Goal: Information Seeking & Learning: Learn about a topic

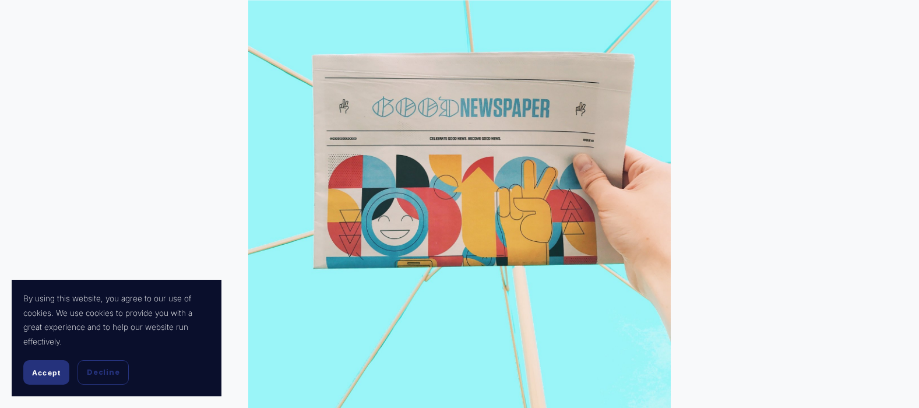
scroll to position [559, 0]
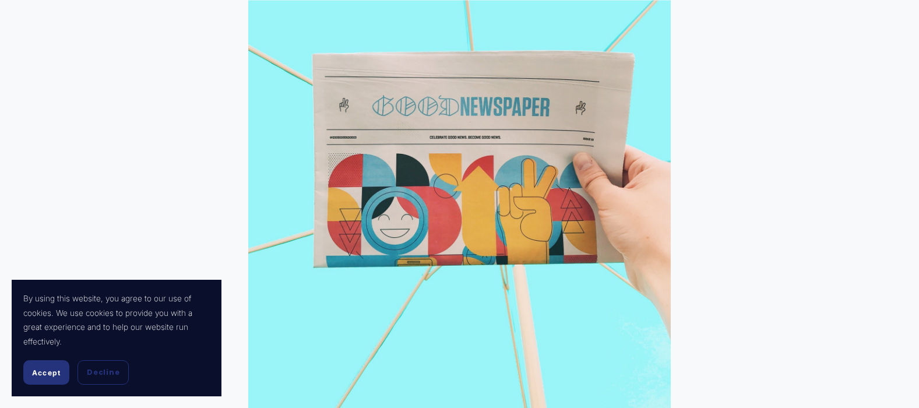
click at [72, 372] on div "Accept Decline" at bounding box center [116, 372] width 186 height 24
click at [51, 375] on span "Accept" at bounding box center [46, 372] width 29 height 9
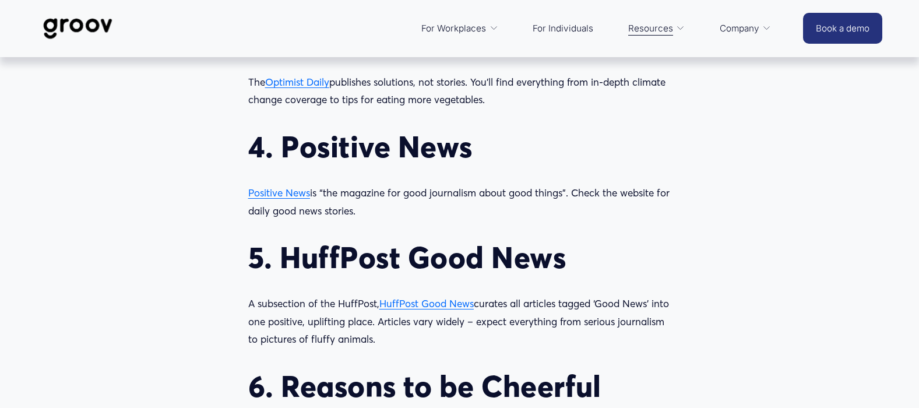
scroll to position [1259, 0]
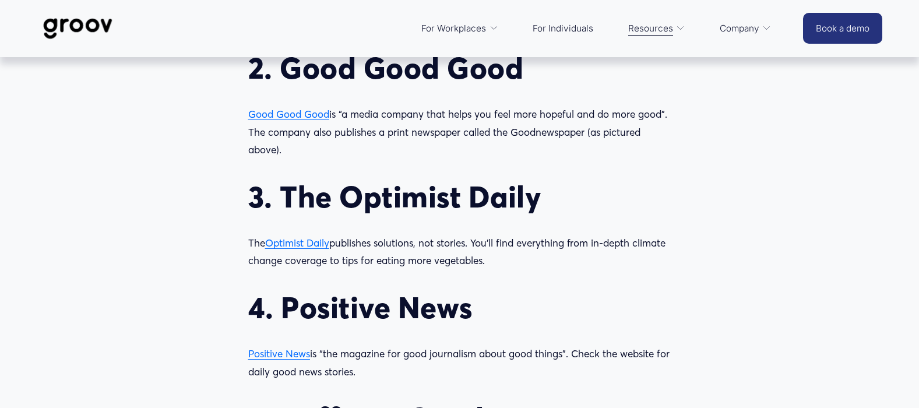
click at [304, 245] on span "Optimist Daily" at bounding box center [297, 243] width 64 height 12
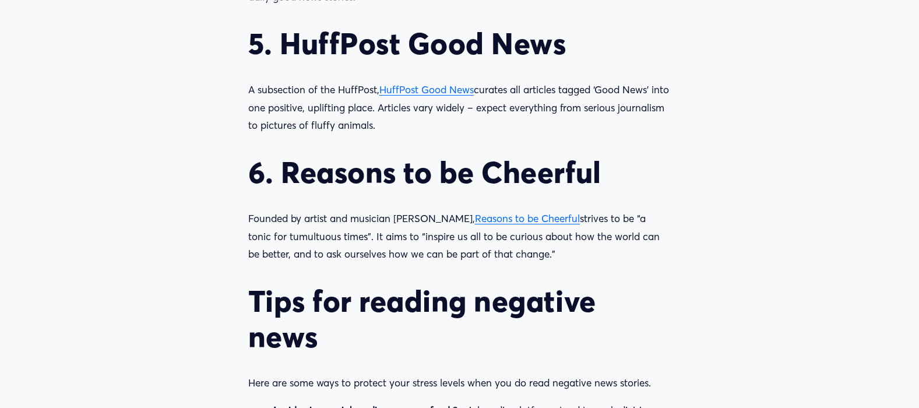
scroll to position [1632, 0]
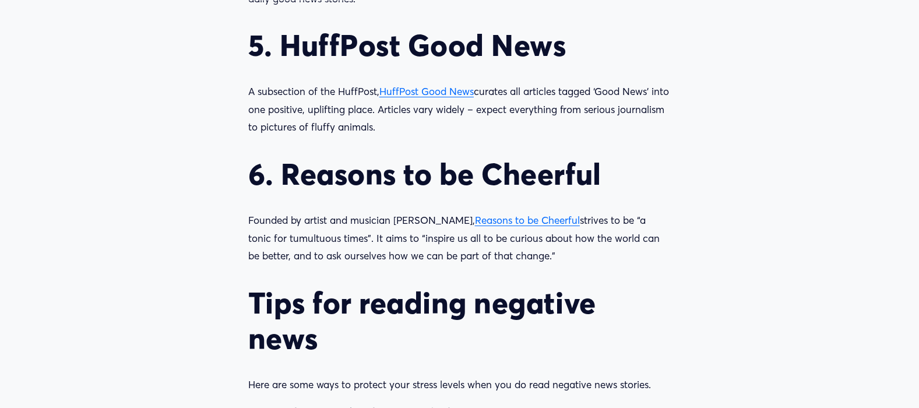
click at [506, 219] on span "Reasons to be Cheerful" at bounding box center [527, 220] width 105 height 12
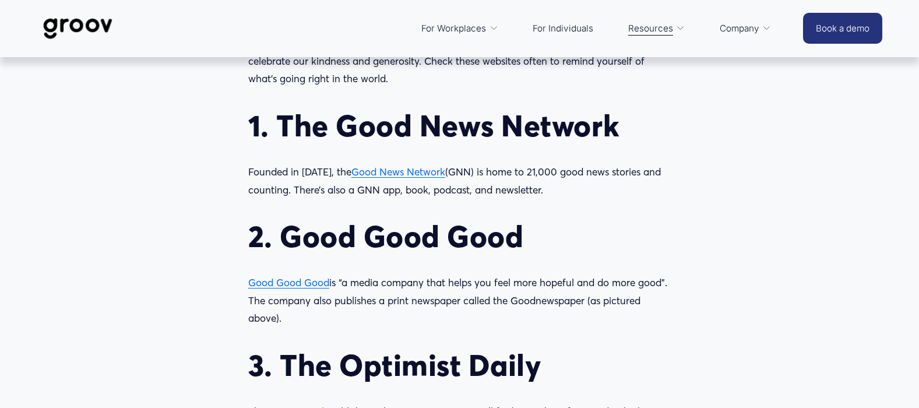
scroll to position [1072, 0]
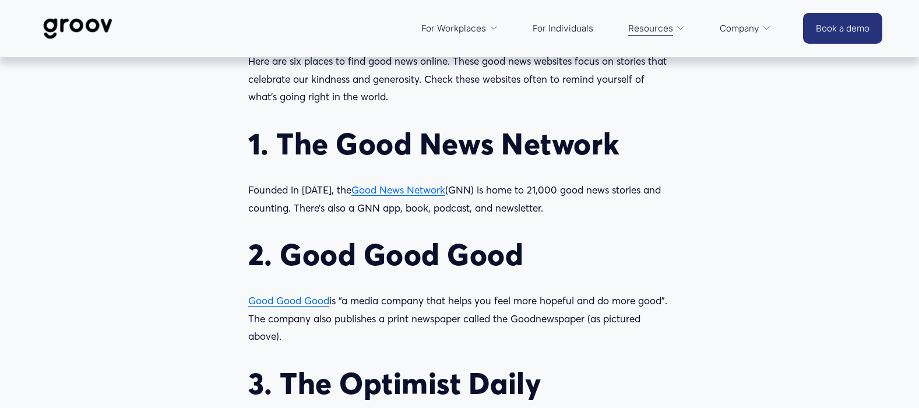
click at [396, 189] on span "Good News Network" at bounding box center [398, 190] width 94 height 12
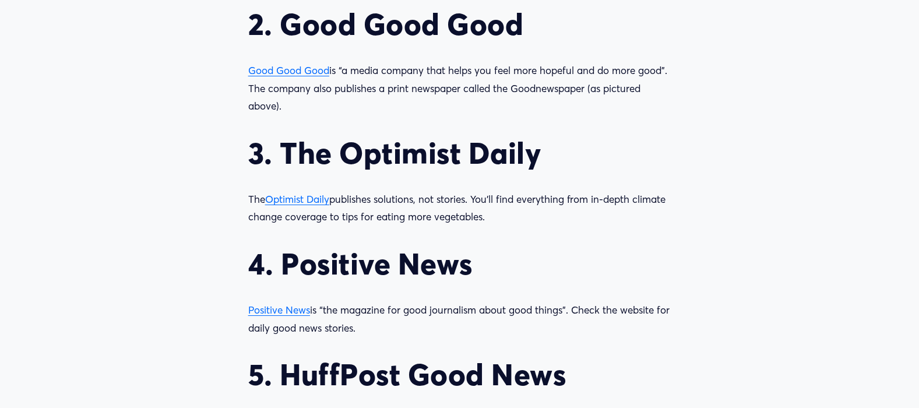
scroll to position [1305, 0]
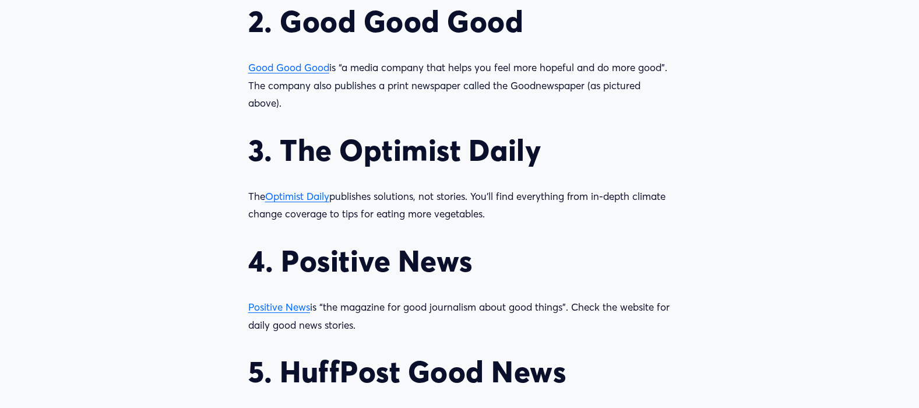
click at [264, 67] on span "Good Good Good" at bounding box center [288, 67] width 81 height 12
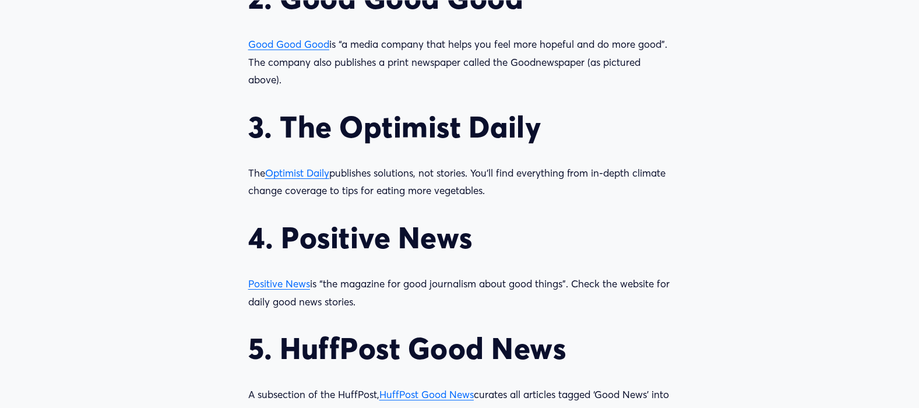
click at [294, 174] on span "Optimist Daily" at bounding box center [297, 173] width 64 height 12
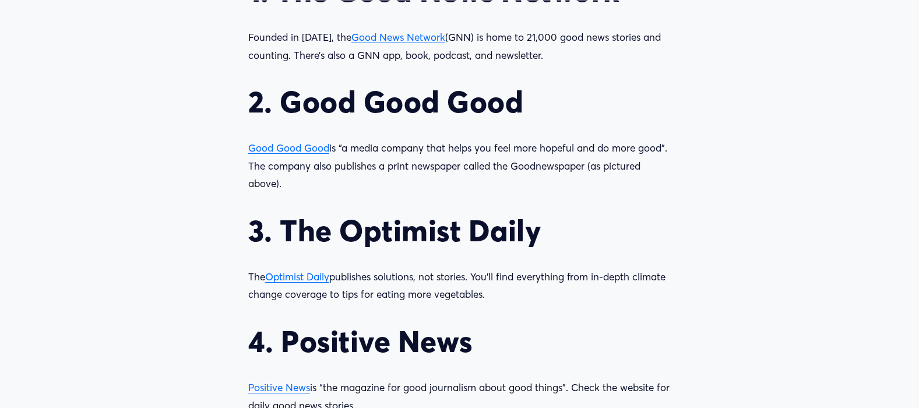
scroll to position [1259, 0]
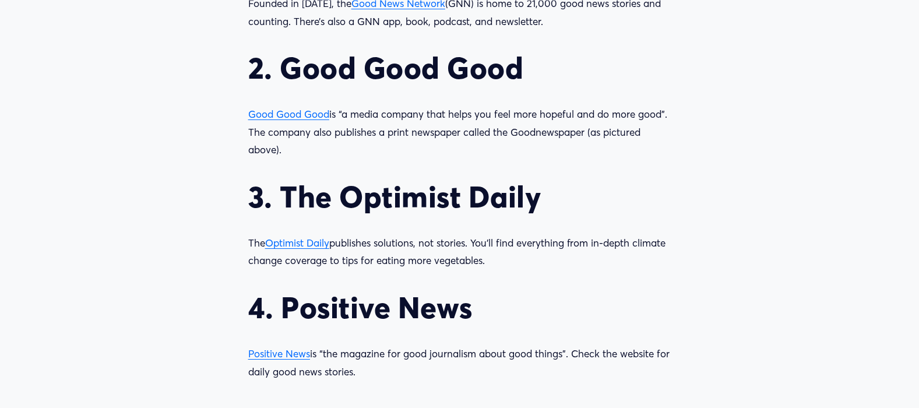
click at [294, 245] on span "Optimist Daily" at bounding box center [297, 243] width 64 height 12
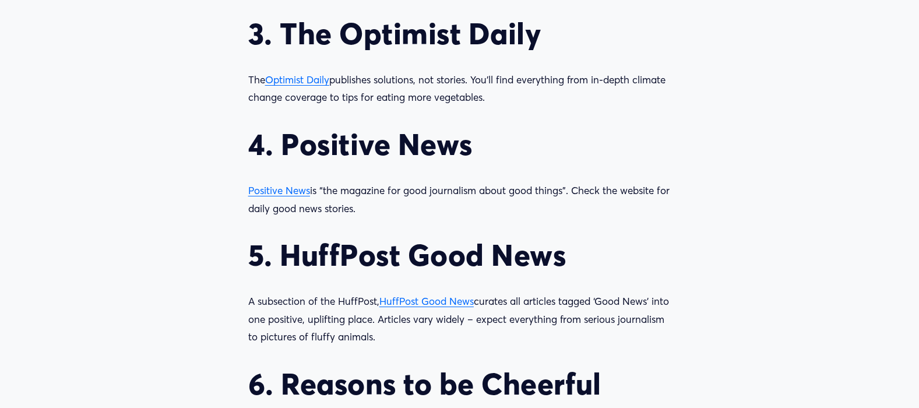
scroll to position [1445, 0]
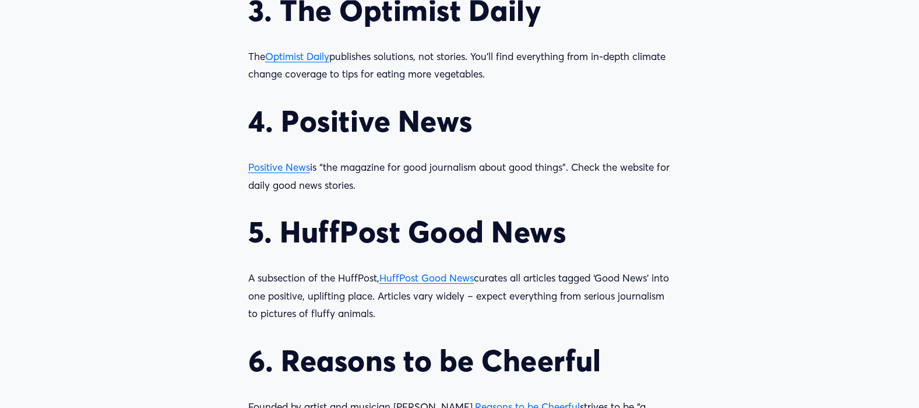
click at [277, 167] on span "Positive News" at bounding box center [279, 167] width 62 height 12
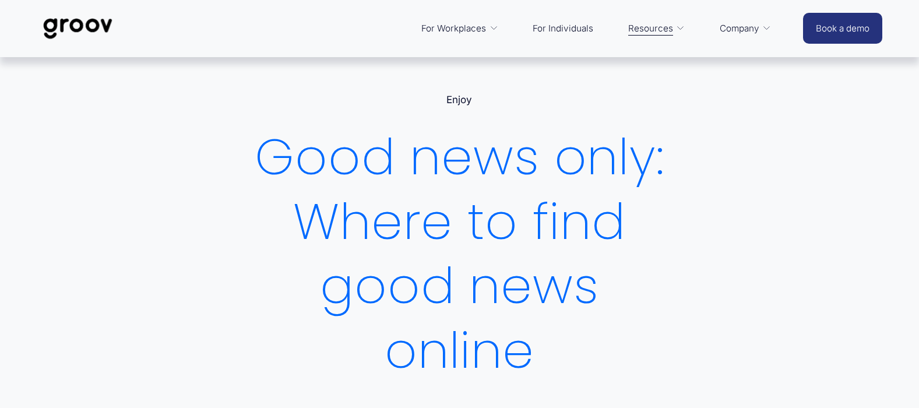
drag, startPoint x: 0, startPoint y: 0, endPoint x: 281, endPoint y: 342, distance: 442.6
click at [281, 342] on h1 "Good news only: Where to find good news online" at bounding box center [459, 254] width 422 height 258
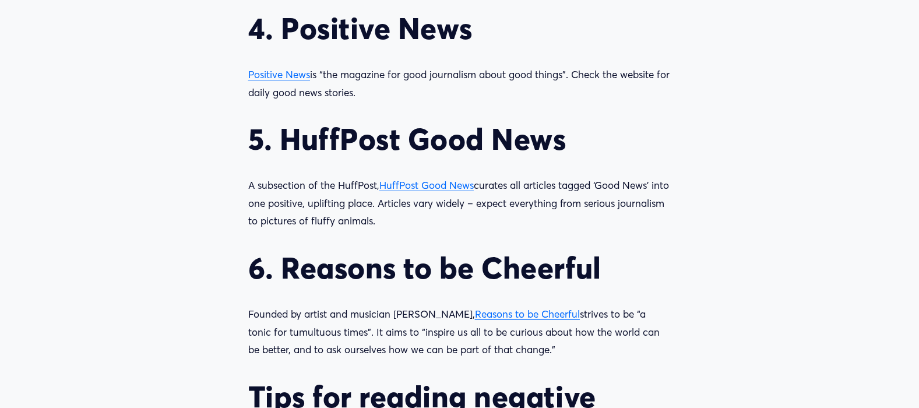
scroll to position [1538, 0]
click at [412, 187] on span "HuffPost Good News" at bounding box center [426, 184] width 94 height 12
